Goal: Task Accomplishment & Management: Manage account settings

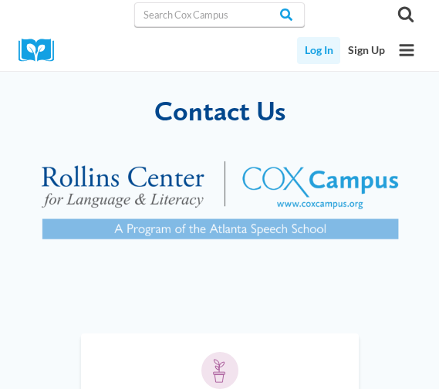
click at [315, 57] on link "Log In" at bounding box center [318, 50] width 43 height 27
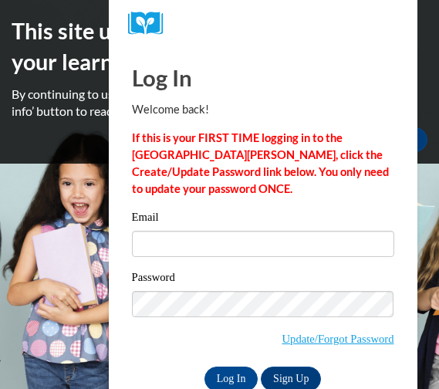
type input "erika06harris@gmail.com"
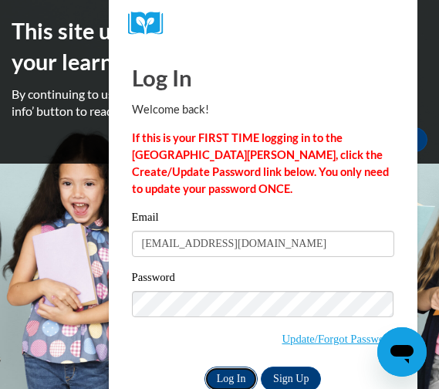
click at [224, 372] on input "Log In" at bounding box center [231, 378] width 54 height 25
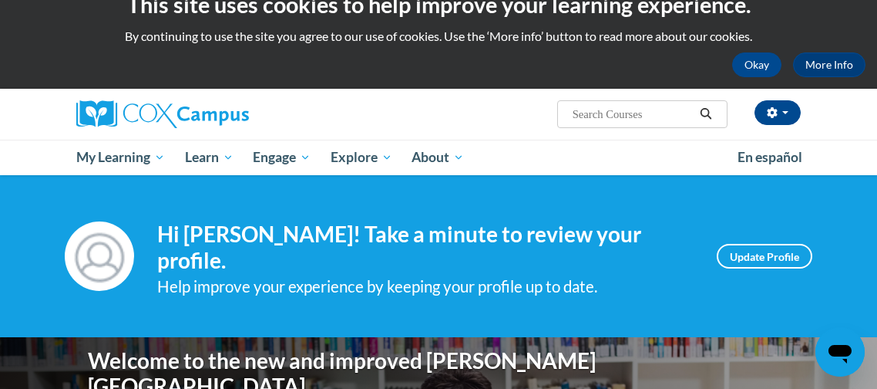
scroll to position [30, 0]
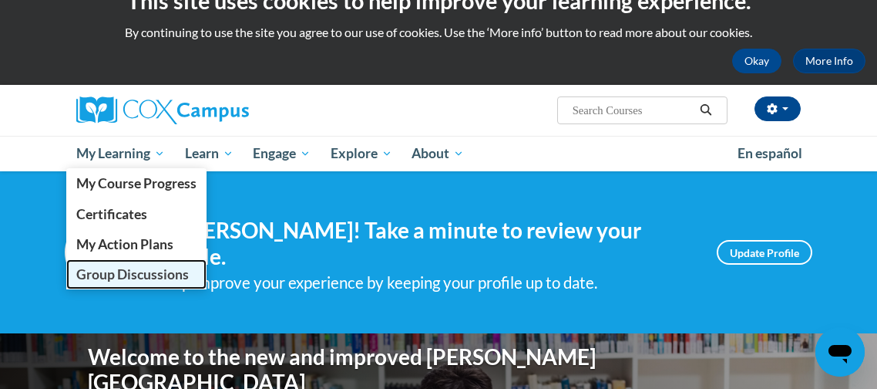
click at [101, 275] on span "Group Discussions" at bounding box center [132, 274] width 113 height 16
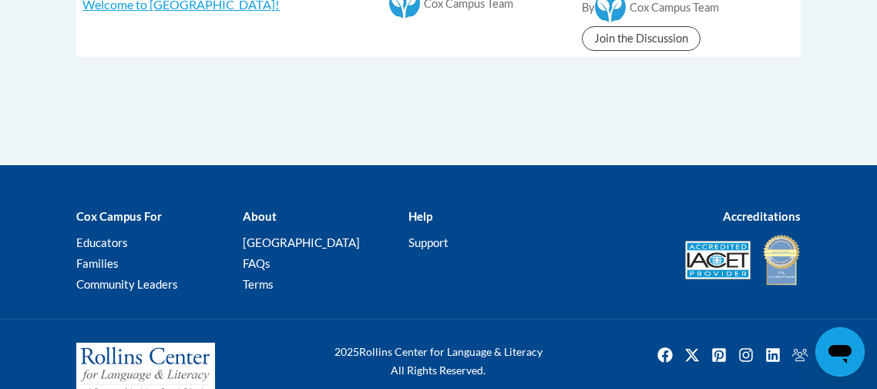
scroll to position [480, 0]
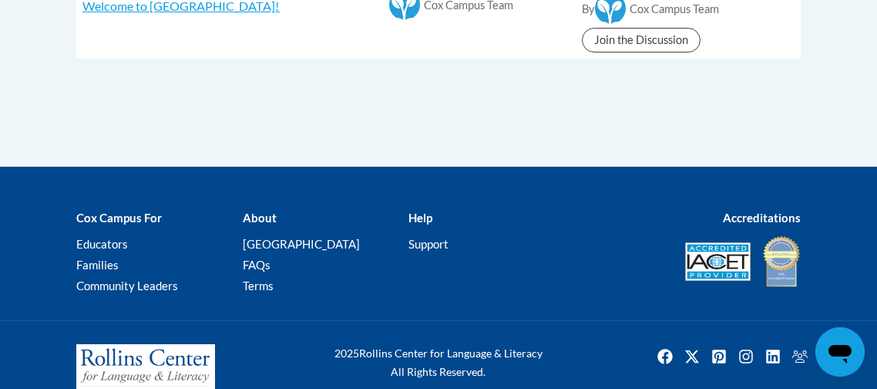
click at [420, 219] on b "Help" at bounding box center [421, 218] width 24 height 14
click at [413, 240] on link "Support" at bounding box center [429, 244] width 40 height 14
